Goal: Information Seeking & Learning: Learn about a topic

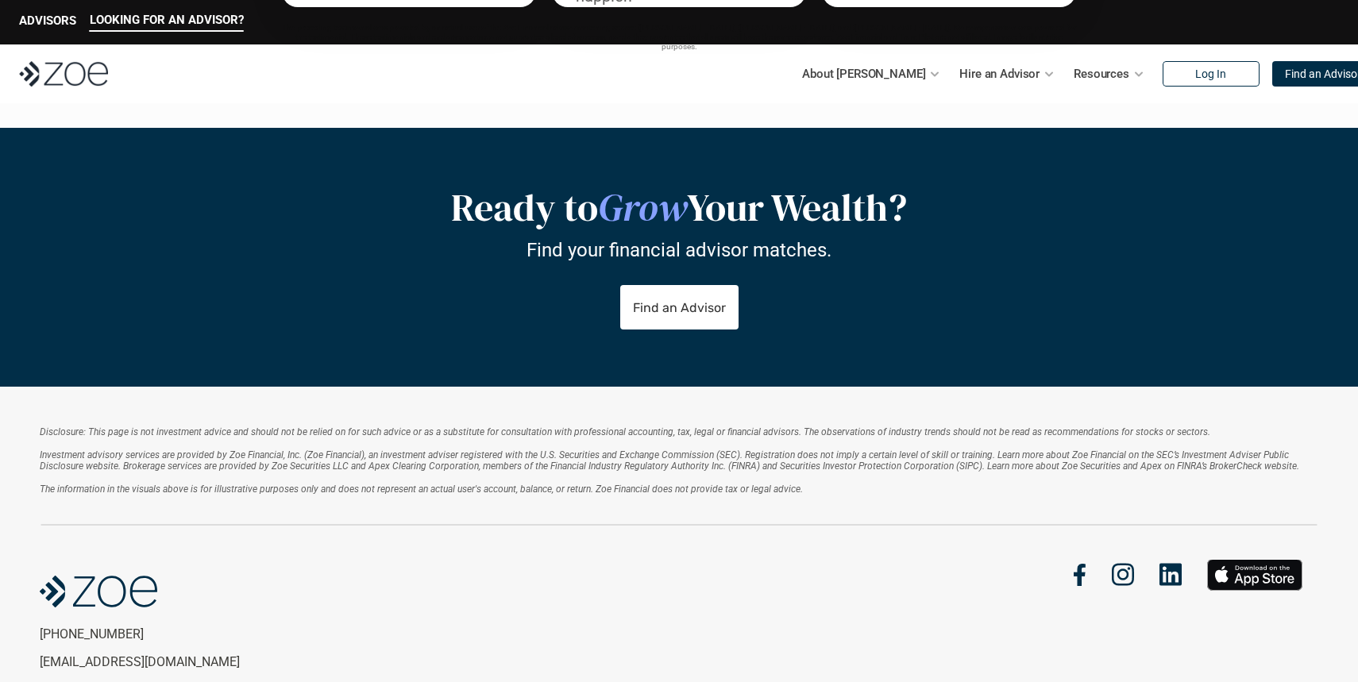
scroll to position [3175, 0]
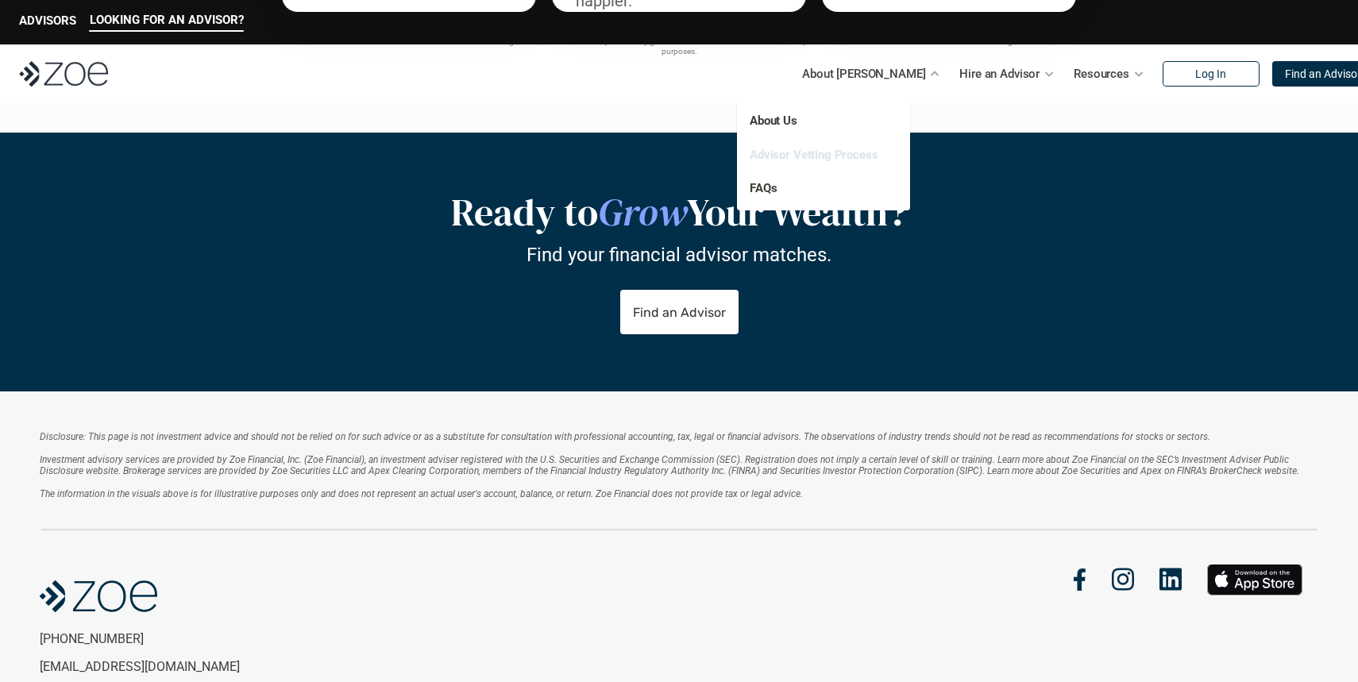
click at [792, 155] on link "Advisor Vetting Process" at bounding box center [814, 154] width 129 height 14
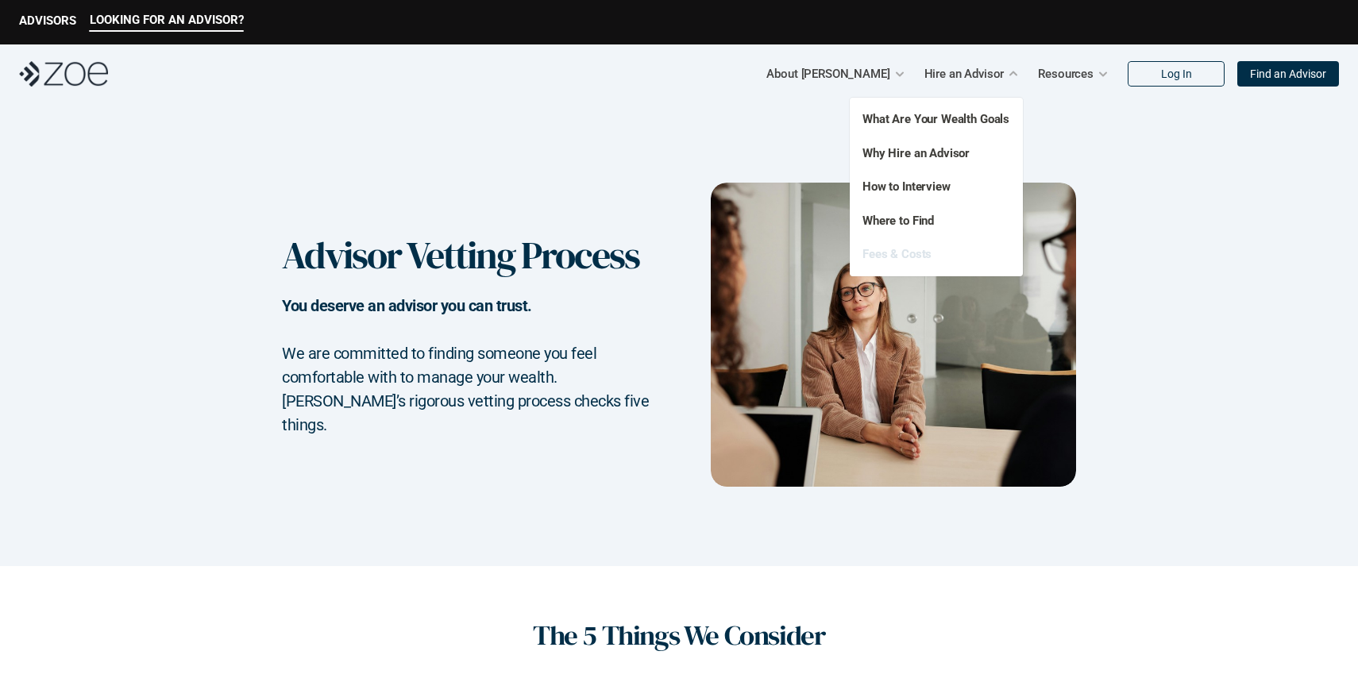
click at [915, 255] on link "Fees & Costs" at bounding box center [897, 254] width 69 height 14
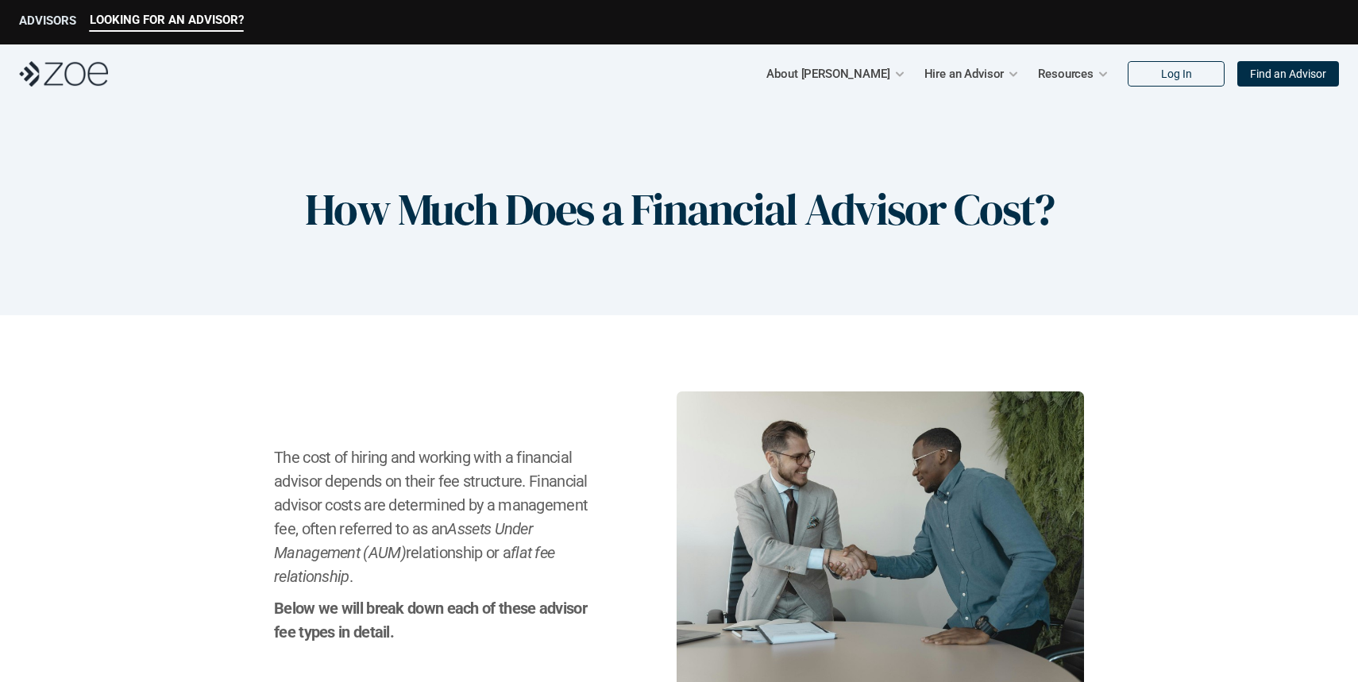
click at [44, 21] on p "ADVISORS" at bounding box center [47, 21] width 57 height 14
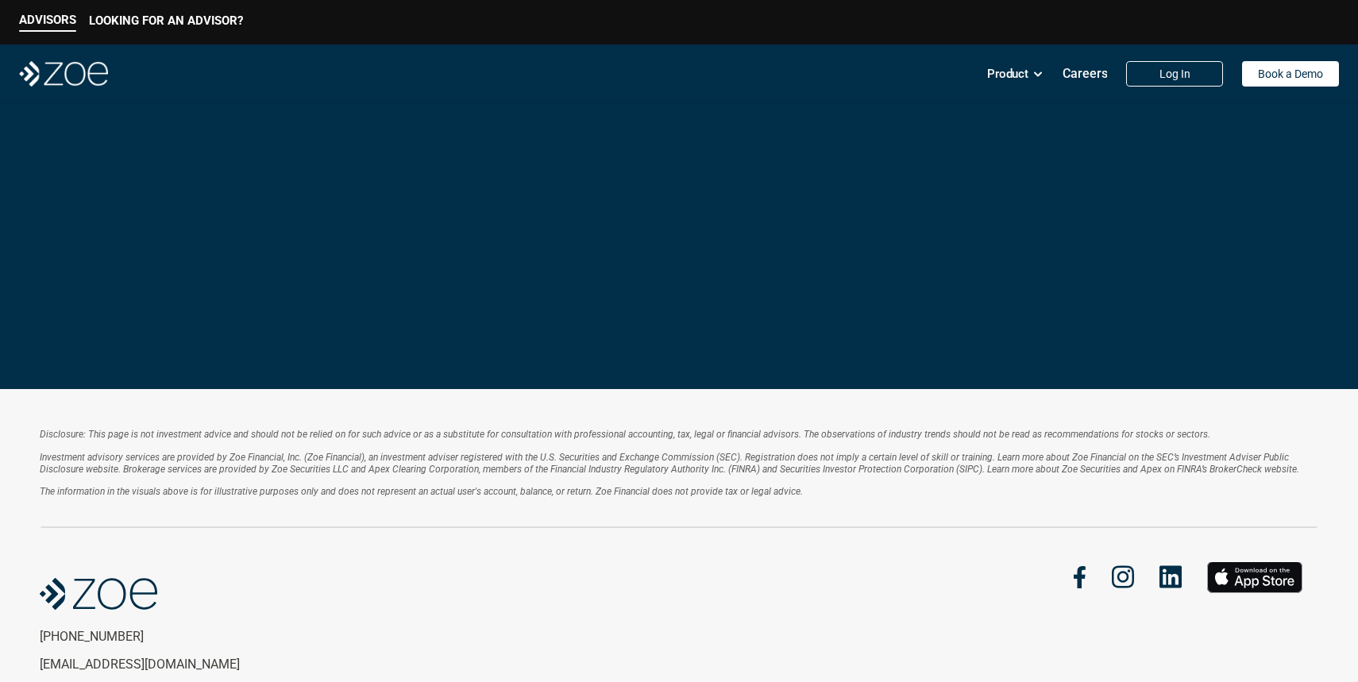
scroll to position [2807, 0]
